Goal: Transaction & Acquisition: Purchase product/service

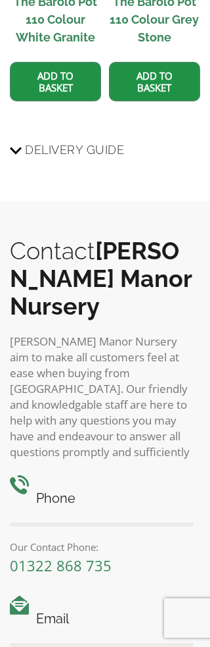
scroll to position [2081, 0]
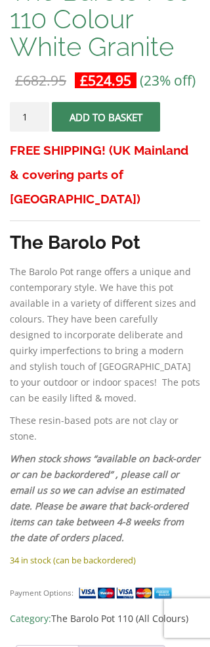
scroll to position [512, 0]
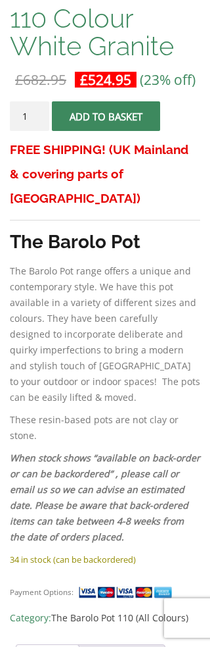
click at [62, 645] on link "POT SIZES" at bounding box center [48, 657] width 44 height 25
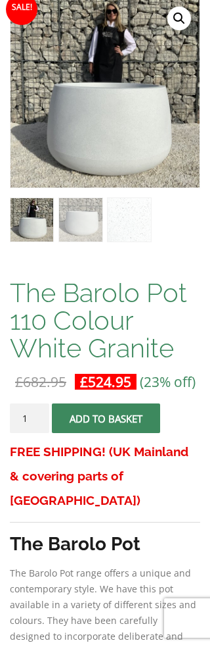
scroll to position [0, 0]
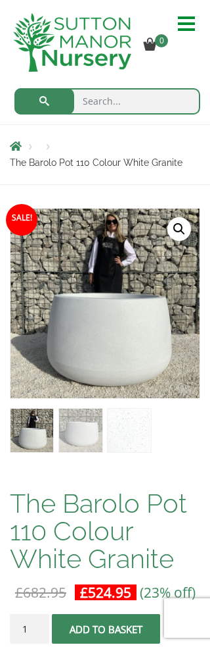
click at [153, 92] on input "search" at bounding box center [107, 101] width 186 height 26
type input "Barolo pot"
click at [44, 101] on button "submit" at bounding box center [44, 101] width 60 height 26
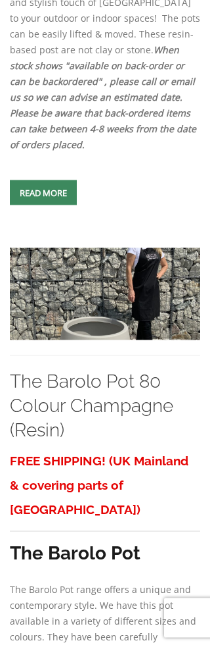
scroll to position [5196, 0]
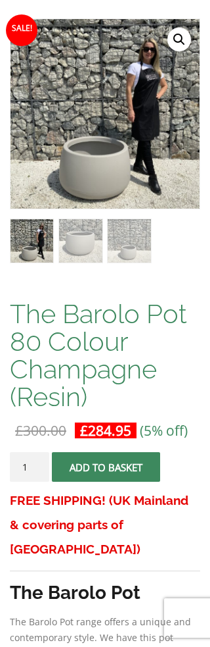
scroll to position [205, 0]
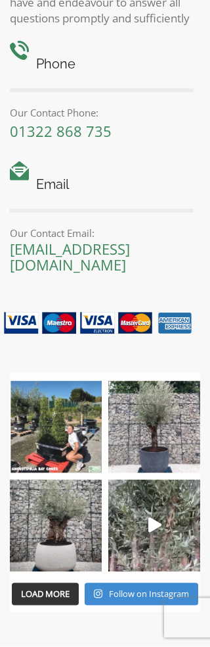
scroll to position [2454, 0]
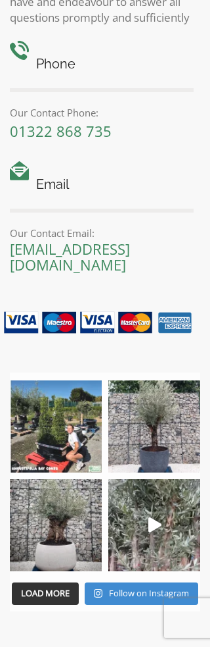
click at [161, 389] on img at bounding box center [155, 426] width 92 height 92
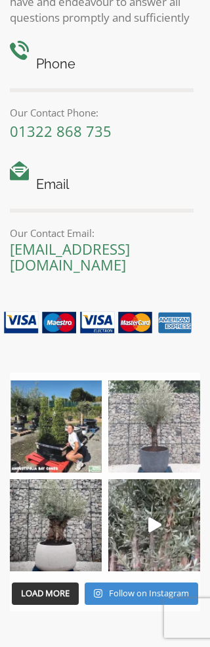
click at [161, 582] on link "Follow on Instagram" at bounding box center [142, 593] width 114 height 22
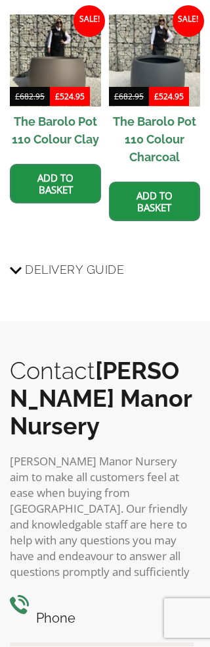
scroll to position [1896, 0]
